Goal: Contribute content

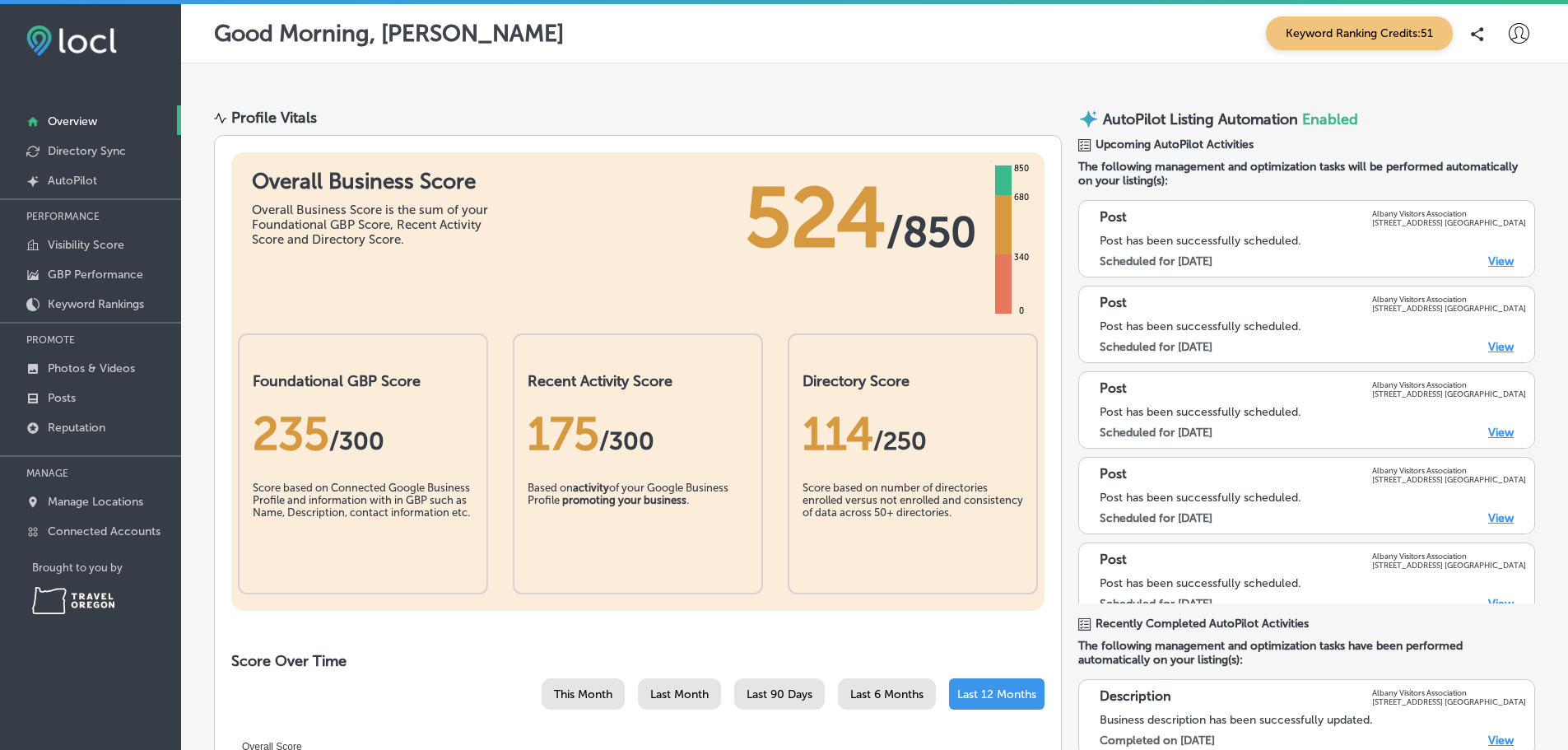
click at [1491, 268] on link "View" at bounding box center [1500, 261] width 25 height 14
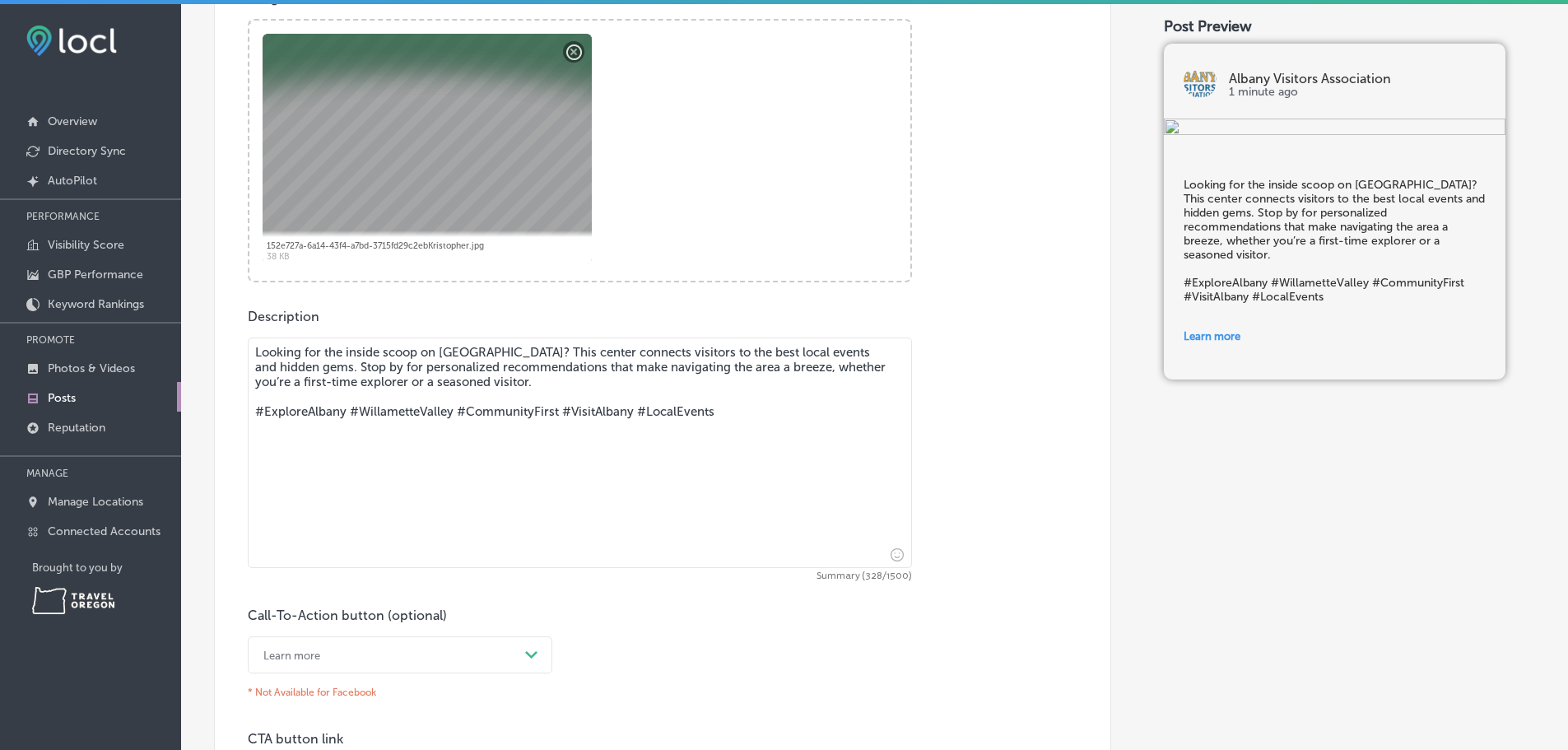
scroll to position [576, 0]
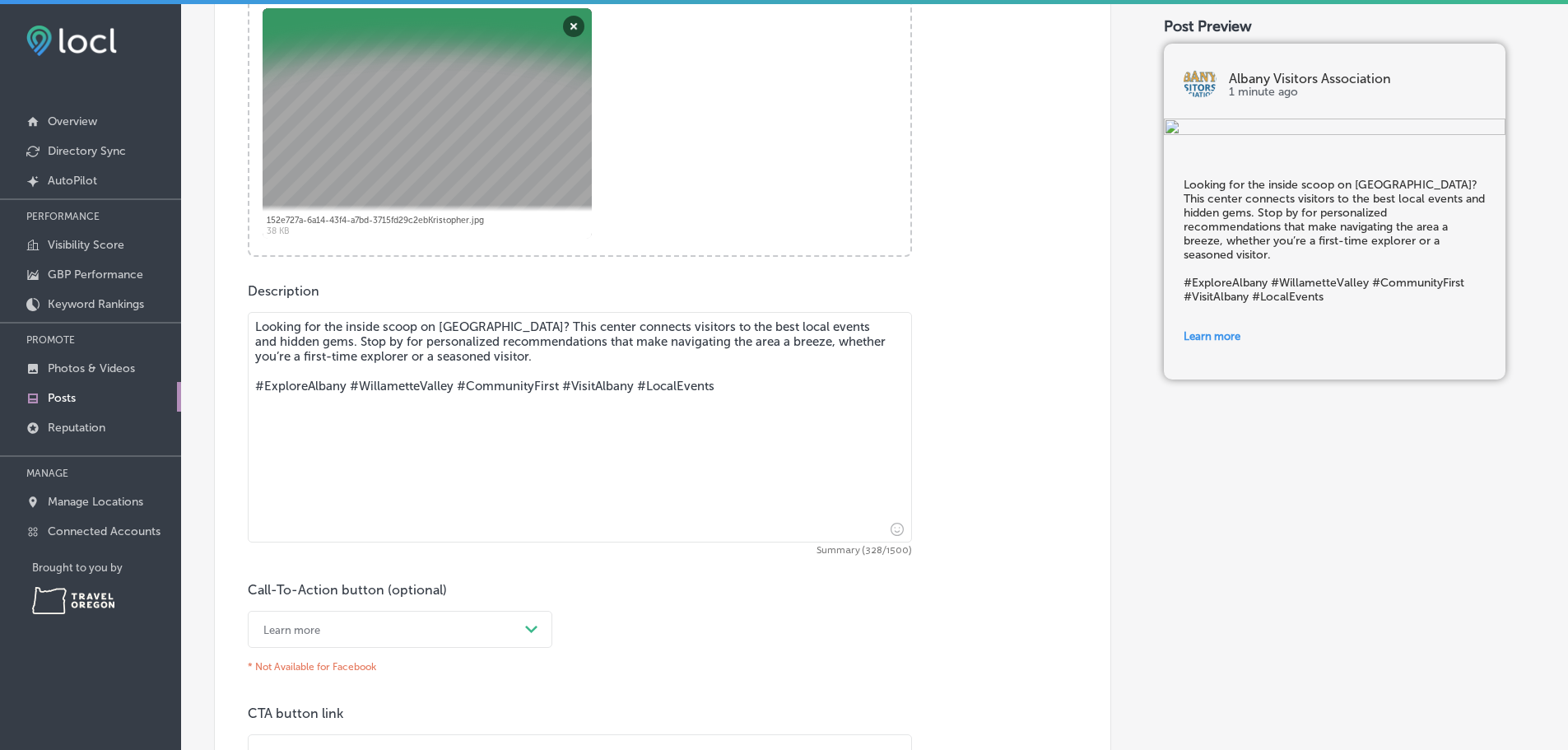
drag, startPoint x: 517, startPoint y: 342, endPoint x: 652, endPoint y: 344, distance: 135.0
click at [652, 344] on textarea "Looking for the inside scoop on [GEOGRAPHIC_DATA]? This center connects visitor…" at bounding box center [580, 427] width 664 height 230
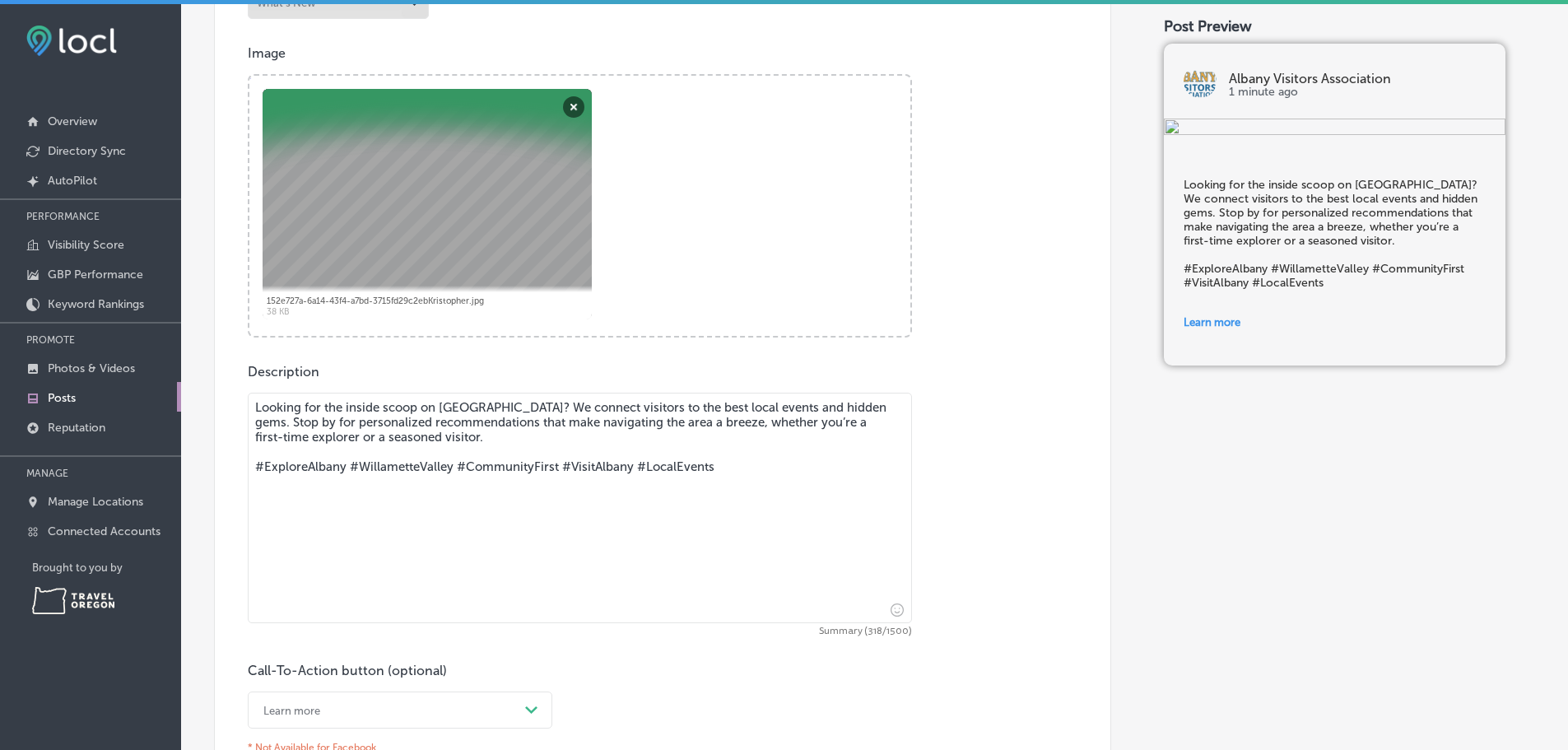
scroll to position [494, 0]
type textarea "Looking for the inside scoop on [GEOGRAPHIC_DATA]? We connect visitors to the b…"
